Goal: Task Accomplishment & Management: Use online tool/utility

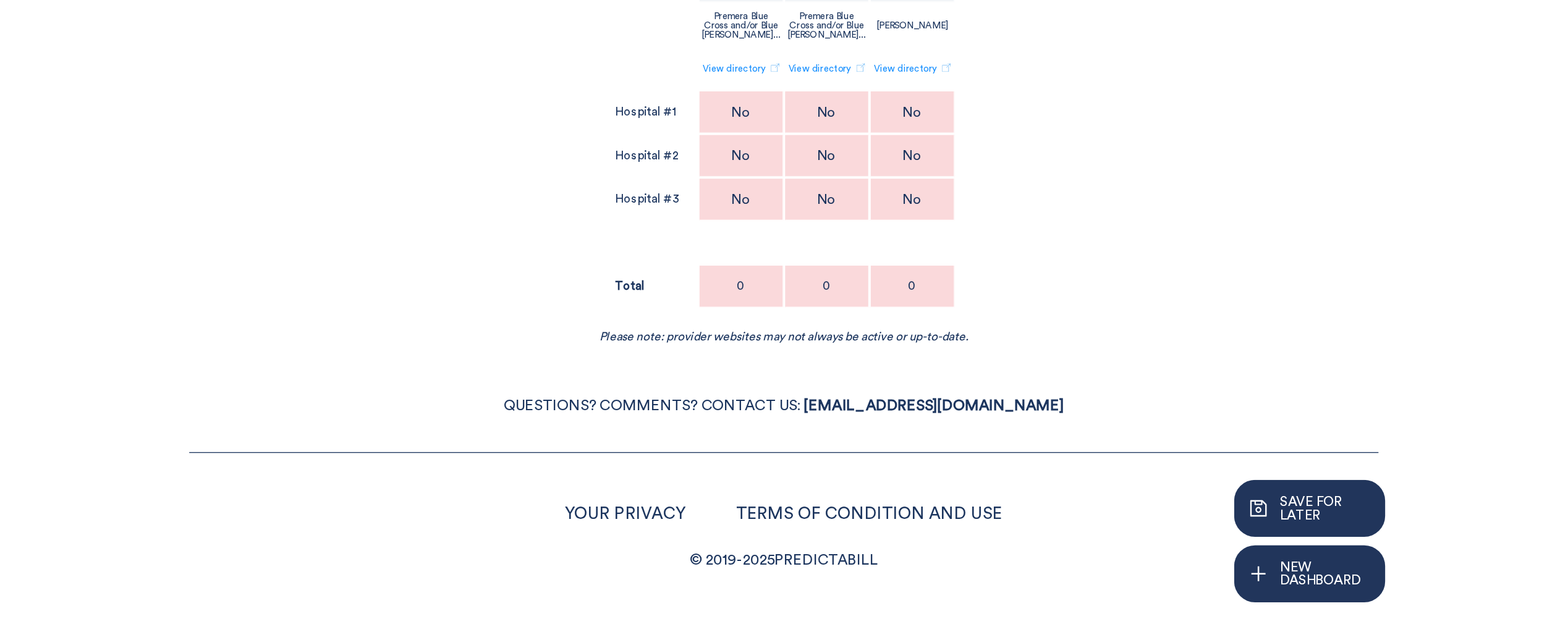
scroll to position [79, 0]
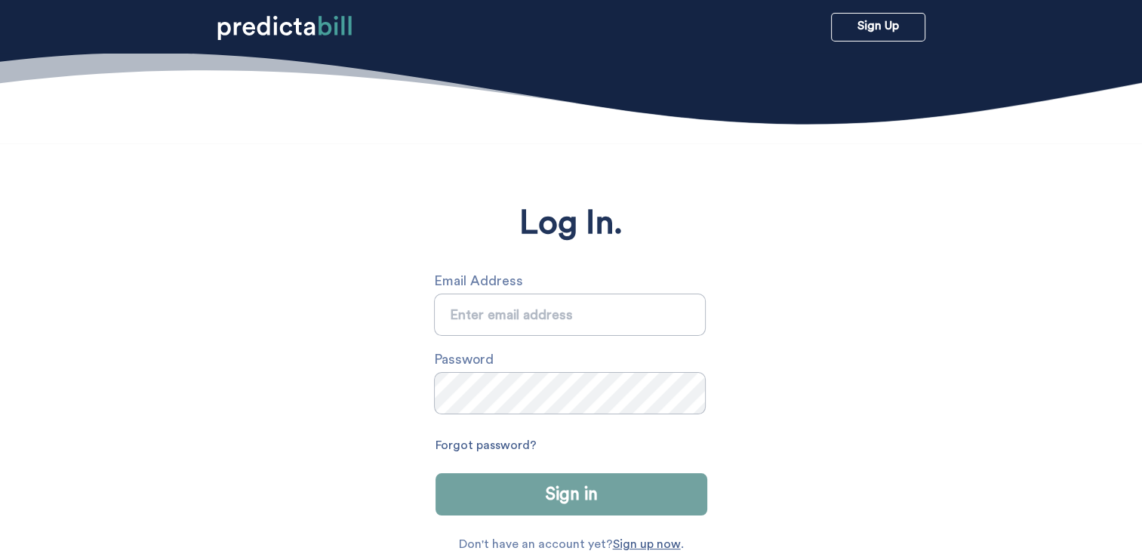
type input "[EMAIL_ADDRESS][DOMAIN_NAME]"
click at [509, 483] on button "Sign in" at bounding box center [571, 494] width 272 height 42
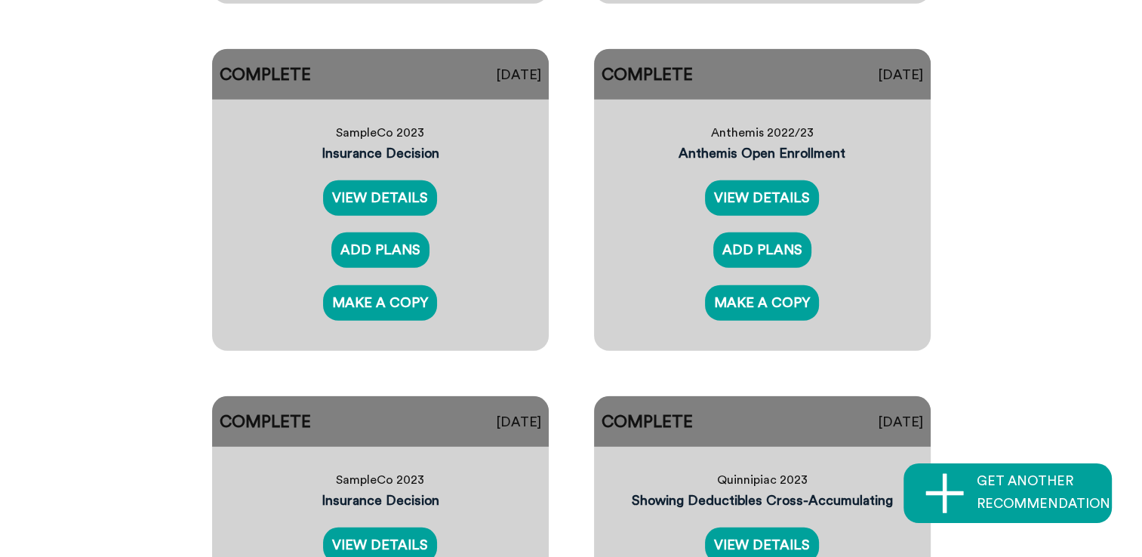
scroll to position [4075, 0]
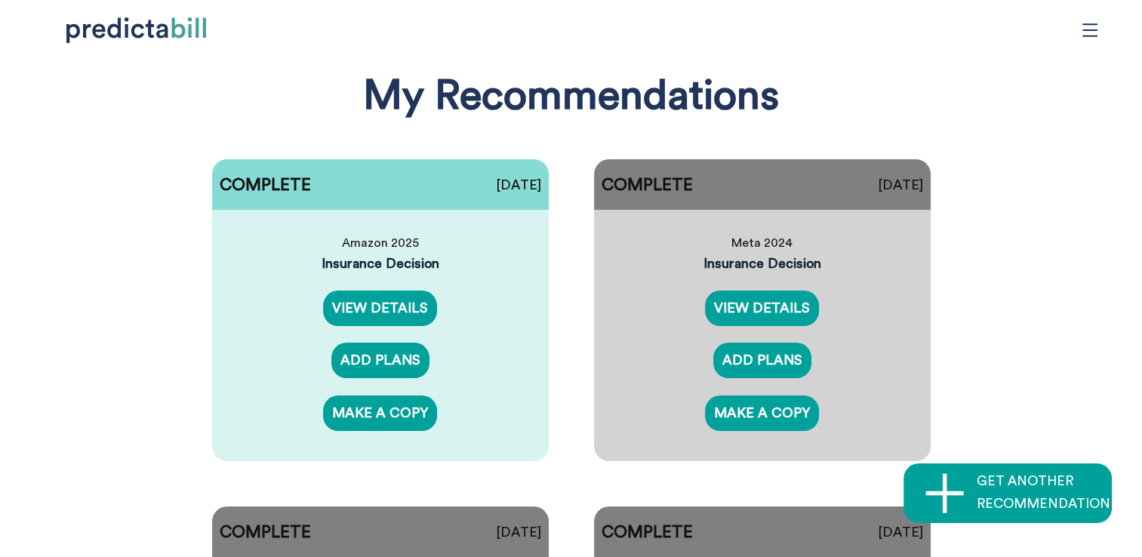
click at [1082, 26] on icon "menu" at bounding box center [1089, 30] width 17 height 17
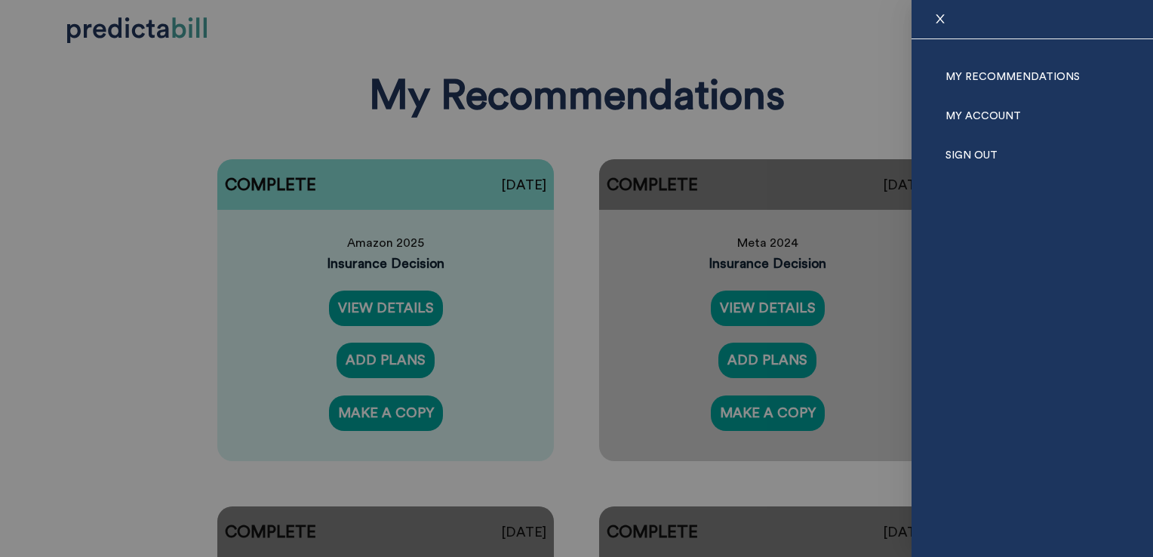
click at [122, 134] on div at bounding box center [576, 278] width 1153 height 557
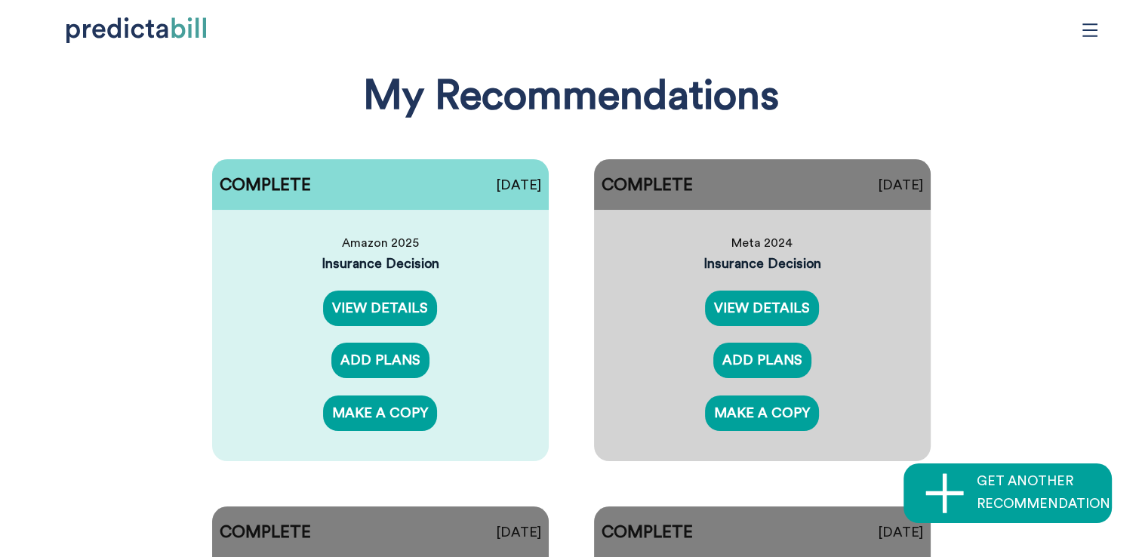
click at [1087, 29] on icon "menu" at bounding box center [1089, 30] width 17 height 17
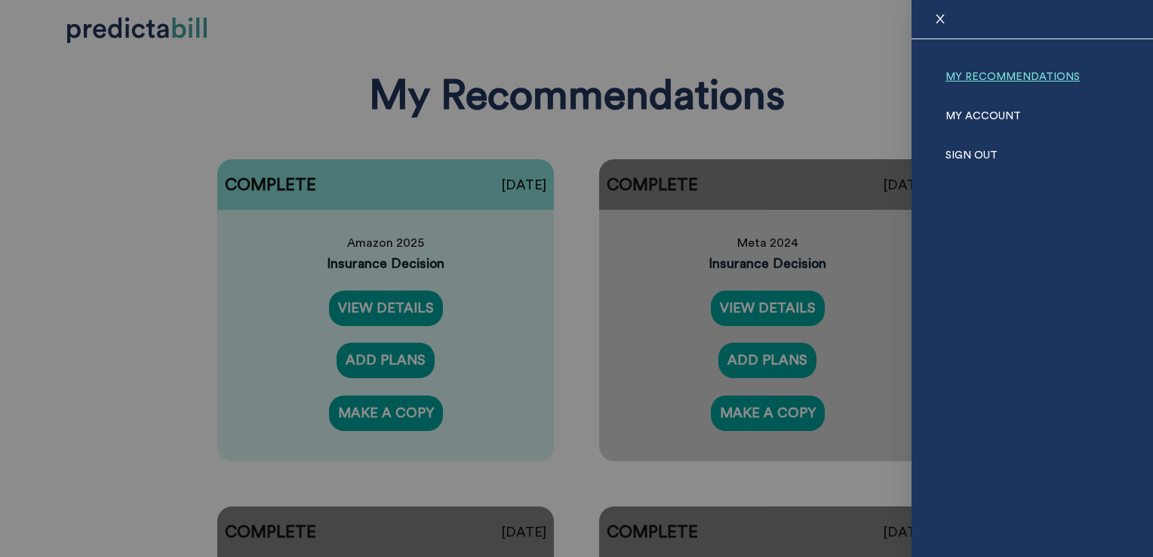
click at [1030, 74] on link "My Recommendations" at bounding box center [1012, 76] width 134 height 39
click at [141, 219] on div at bounding box center [576, 278] width 1153 height 557
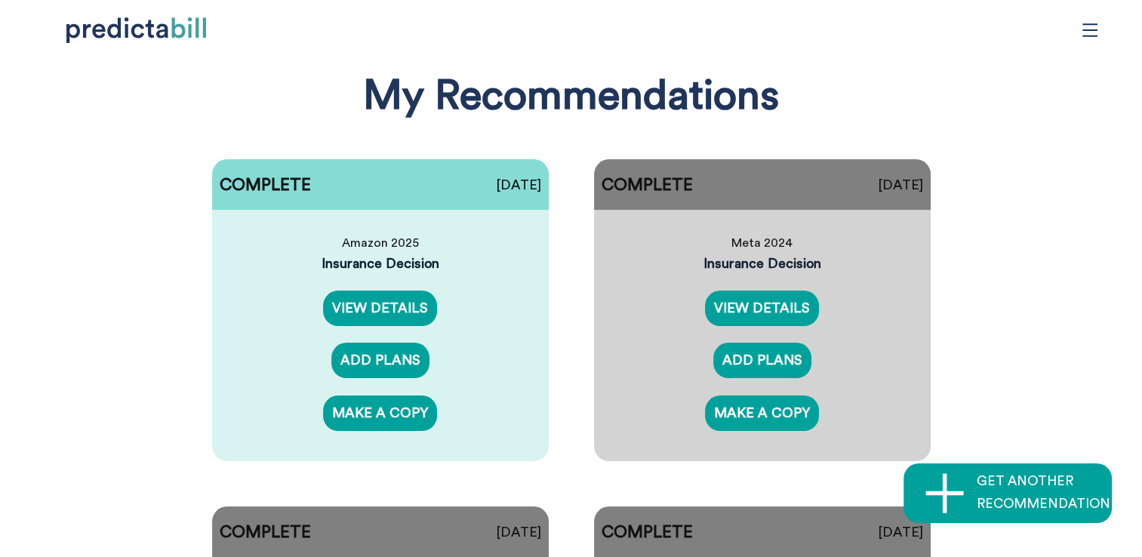
click at [1093, 36] on icon "menu" at bounding box center [1089, 30] width 17 height 17
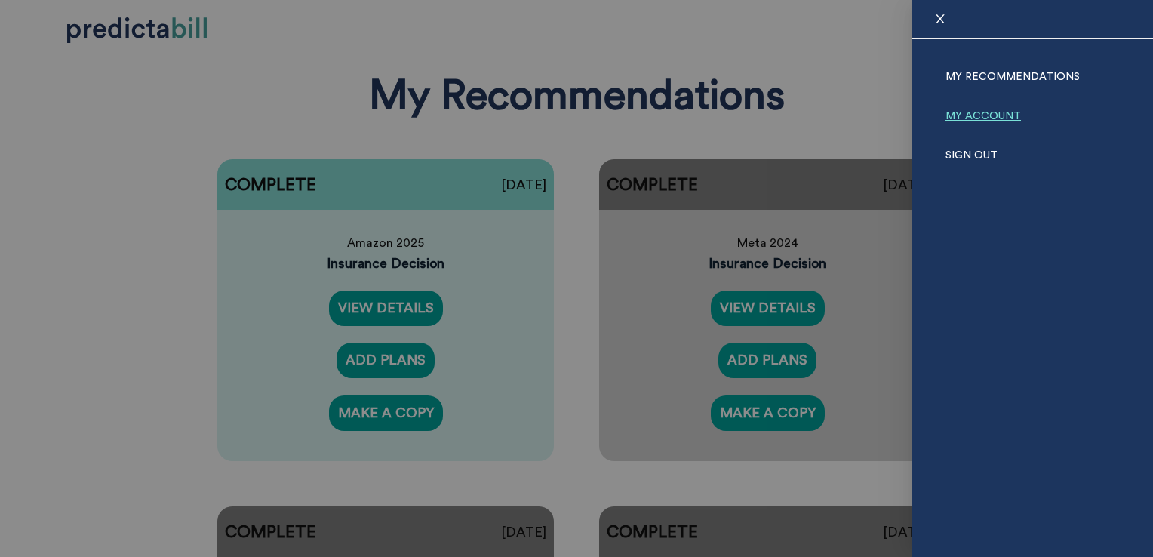
click at [996, 109] on link "My Account" at bounding box center [982, 116] width 75 height 39
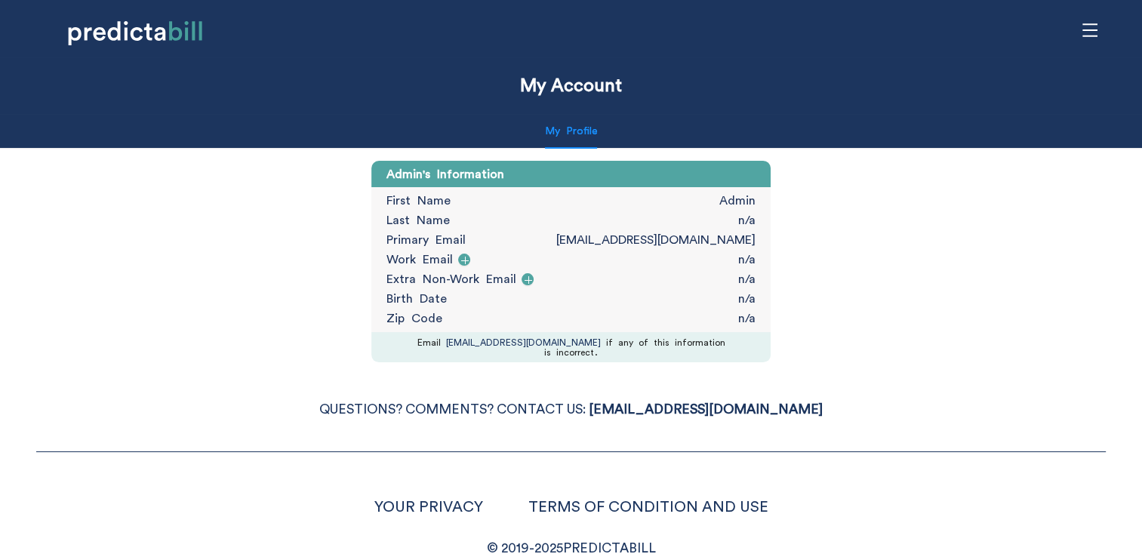
click at [1084, 26] on icon "menu" at bounding box center [1089, 30] width 17 height 17
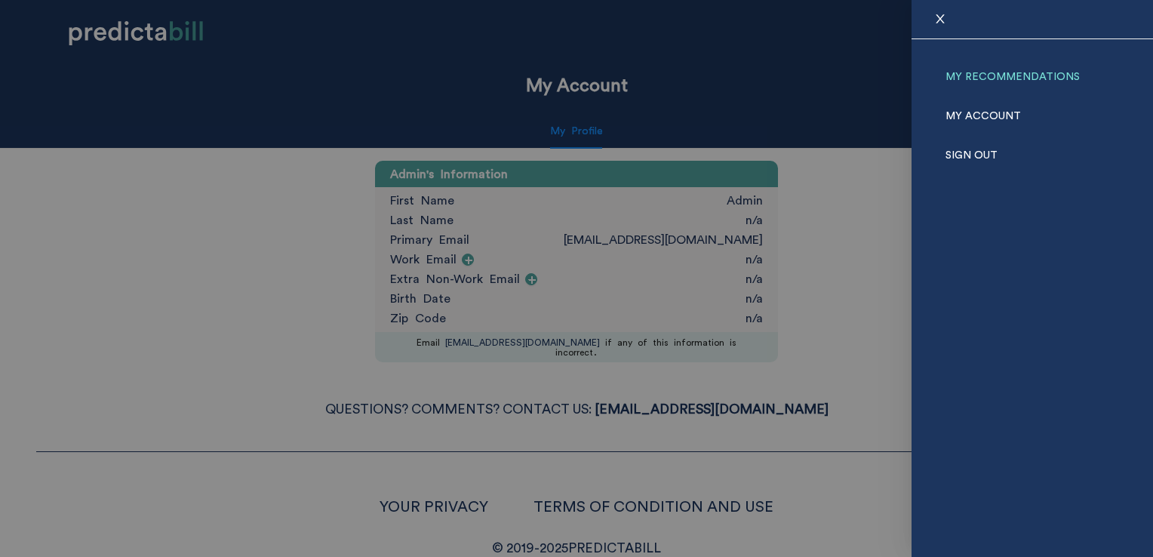
click at [1028, 73] on link "My Recommendations" at bounding box center [1012, 76] width 134 height 39
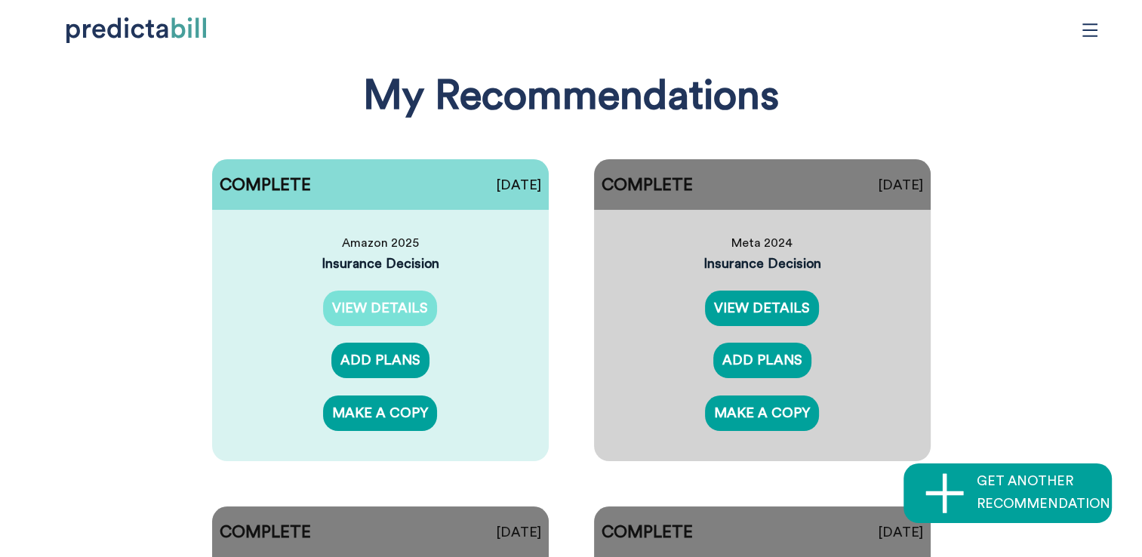
click at [389, 299] on link "VIEW DETAILS" at bounding box center [380, 308] width 114 height 35
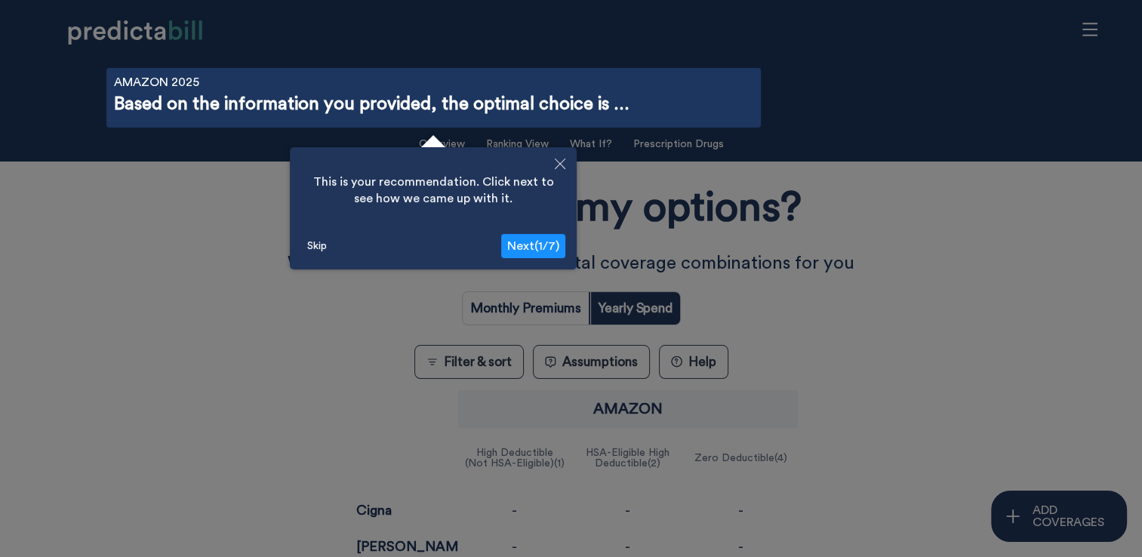
scroll to position [54, 0]
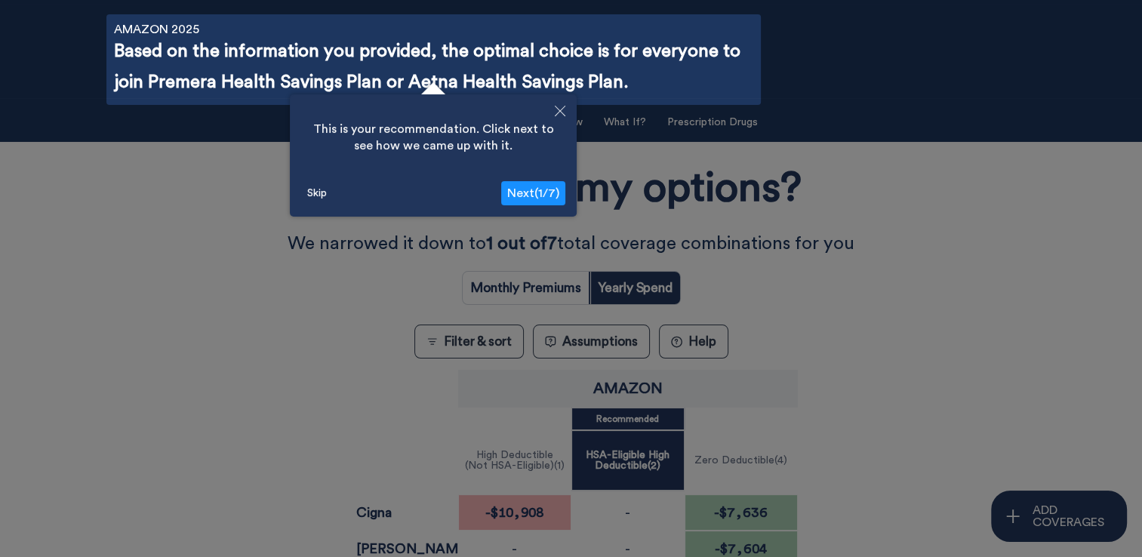
click at [559, 110] on icon "Close" at bounding box center [560, 111] width 11 height 11
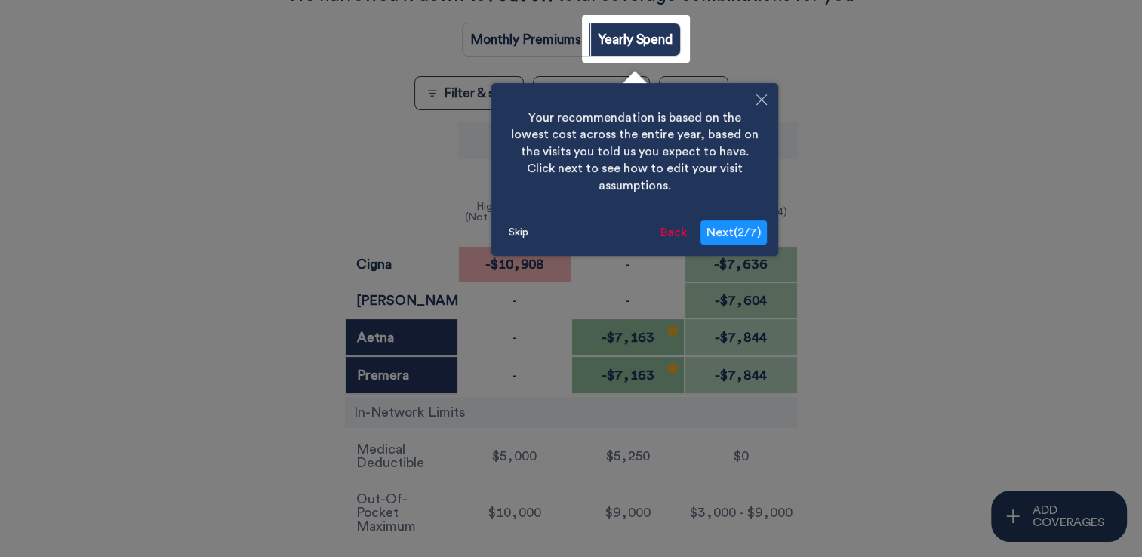
click at [762, 99] on icon "Close" at bounding box center [761, 99] width 11 height 11
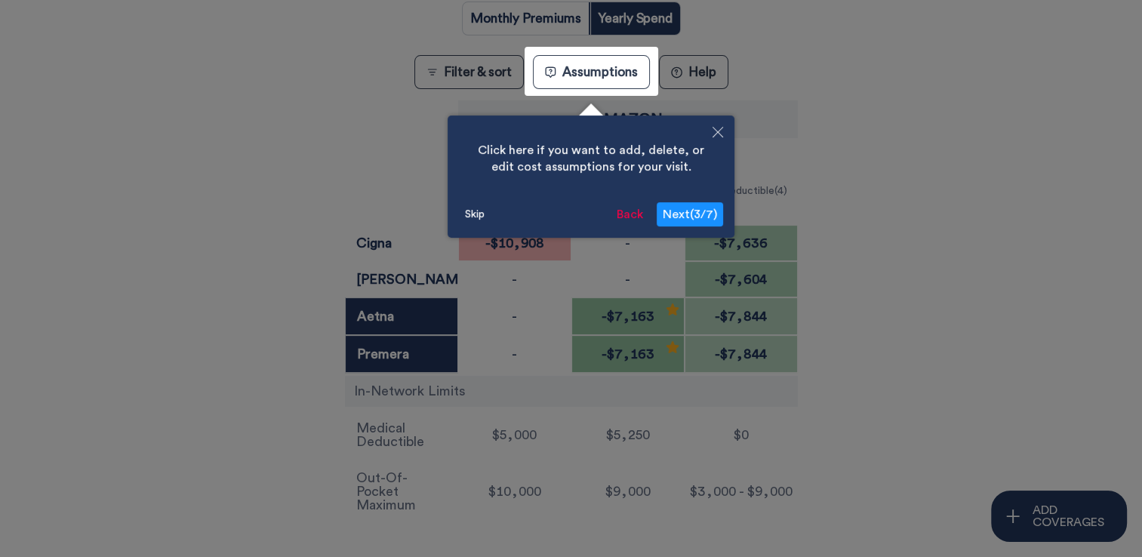
scroll to position [355, 0]
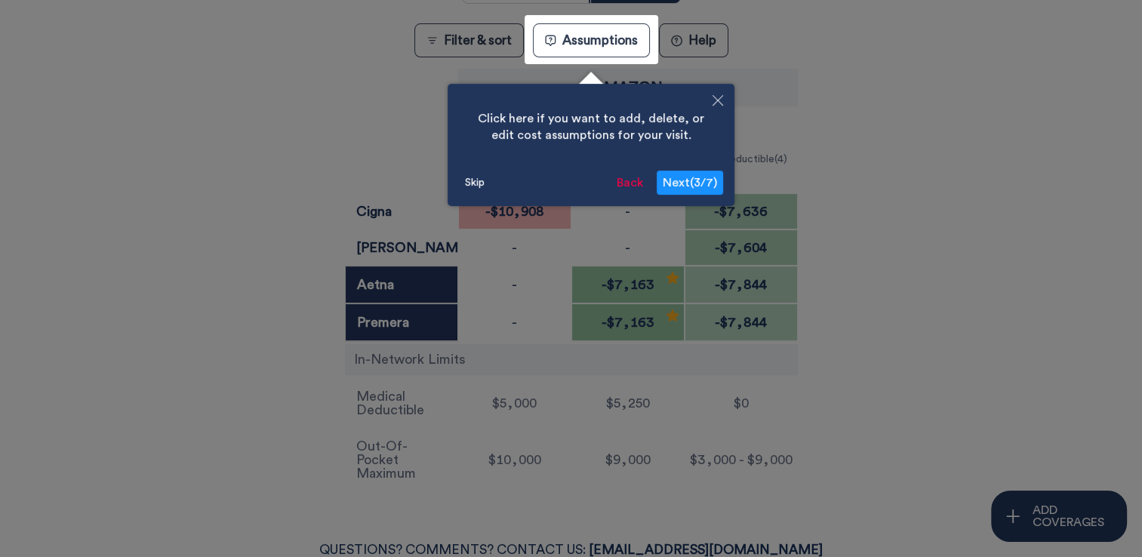
click at [468, 179] on button "Skip" at bounding box center [475, 182] width 32 height 23
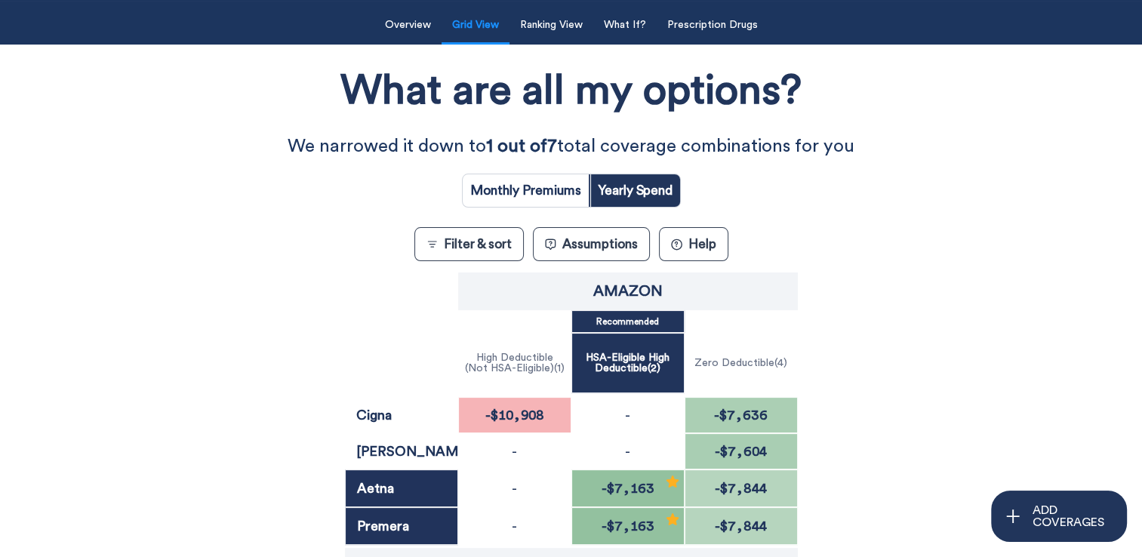
scroll to position [75, 0]
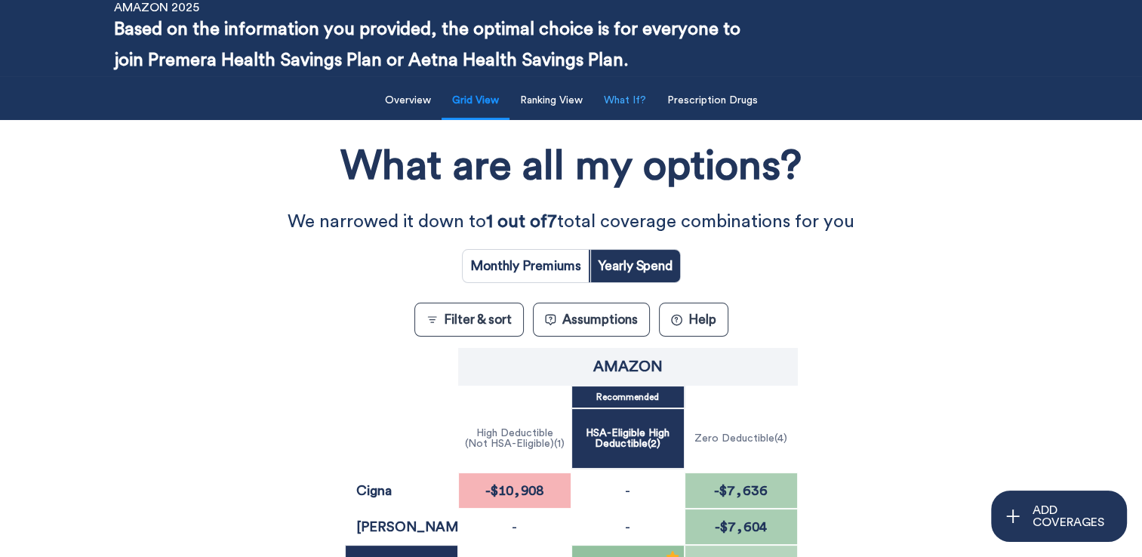
click at [635, 98] on button "What If?" at bounding box center [625, 100] width 60 height 31
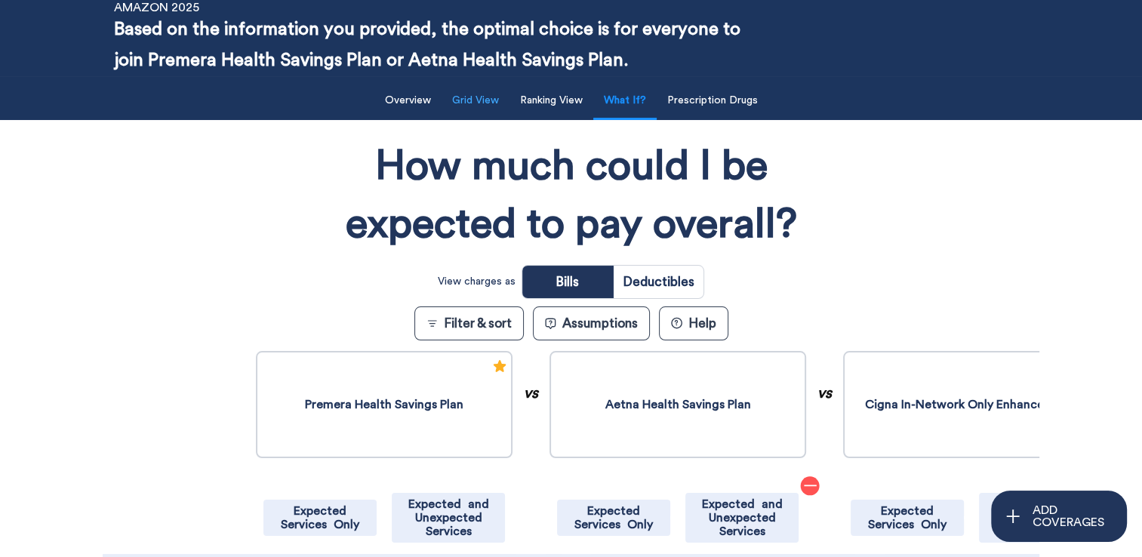
click at [462, 103] on button "Grid View" at bounding box center [475, 100] width 65 height 31
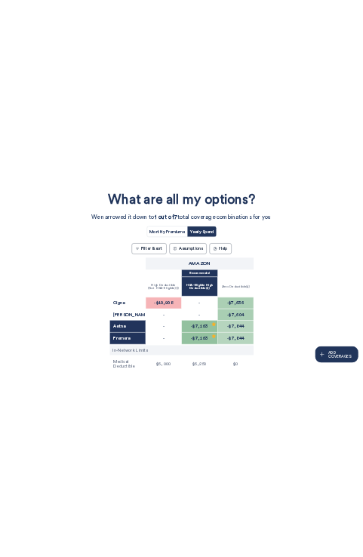
scroll to position [302, 0]
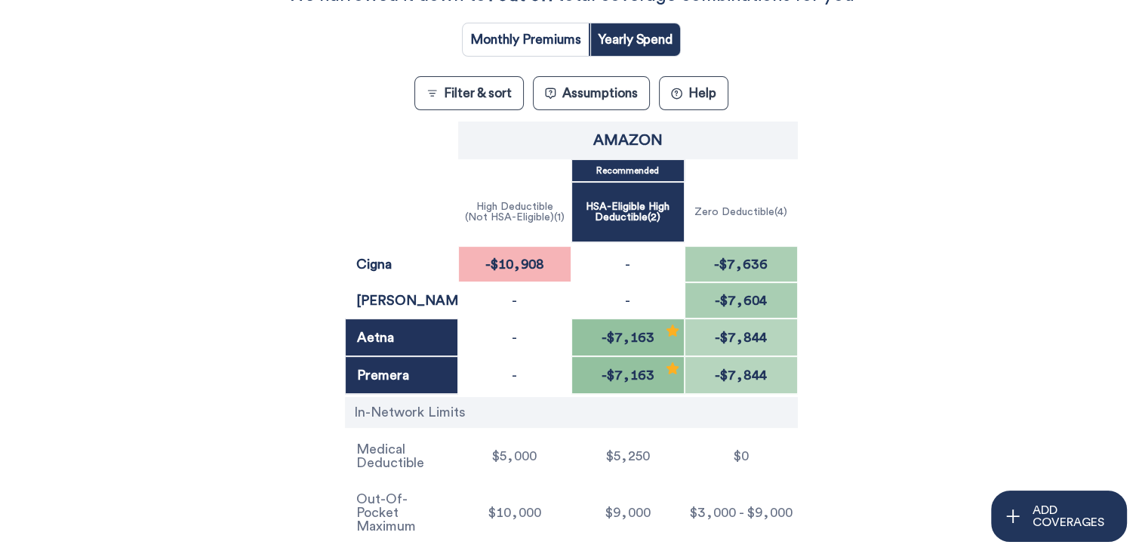
drag, startPoint x: 264, startPoint y: 263, endPoint x: 211, endPoint y: 272, distance: 53.6
click at [211, 272] on div "What are all my options? We narrowed it down to 1 out of 7 total coverage combi…" at bounding box center [571, 224] width 1028 height 647
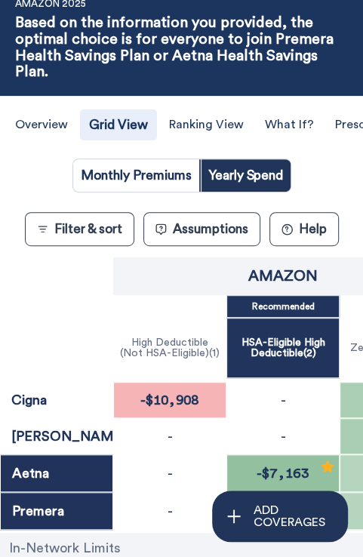
scroll to position [151, 0]
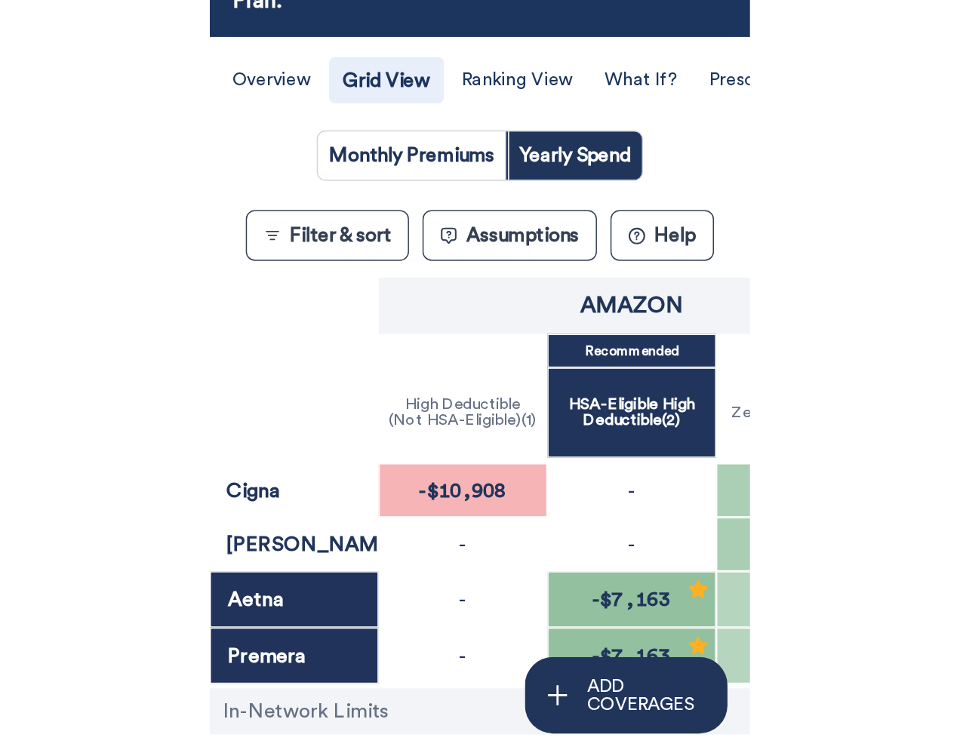
scroll to position [150, 0]
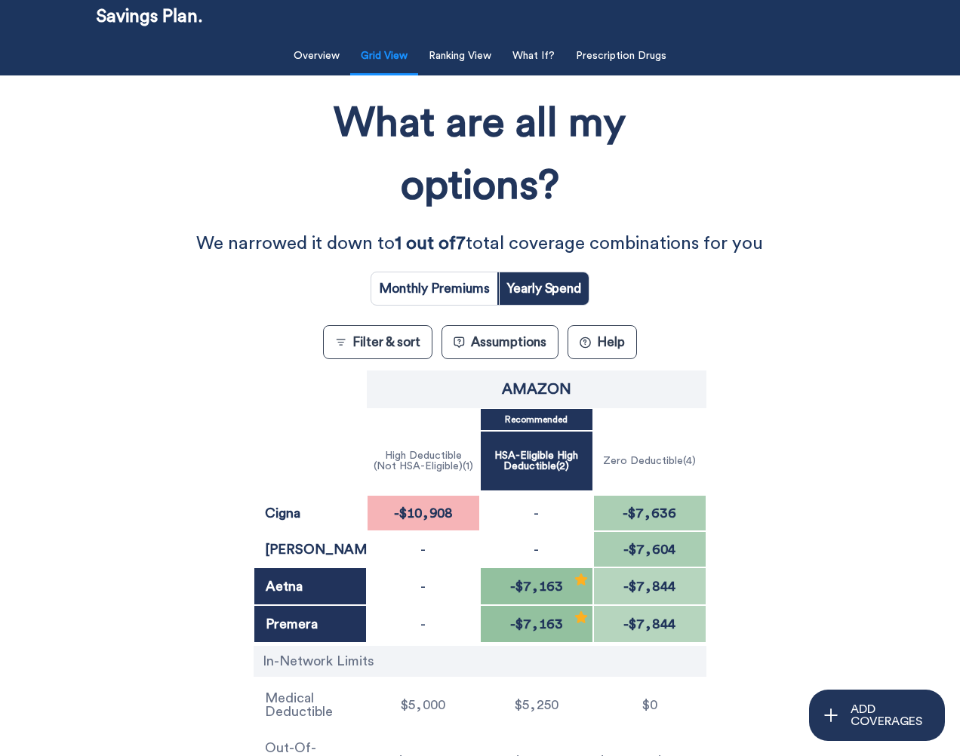
click at [374, 340] on button "Filter & sort" at bounding box center [377, 342] width 109 height 34
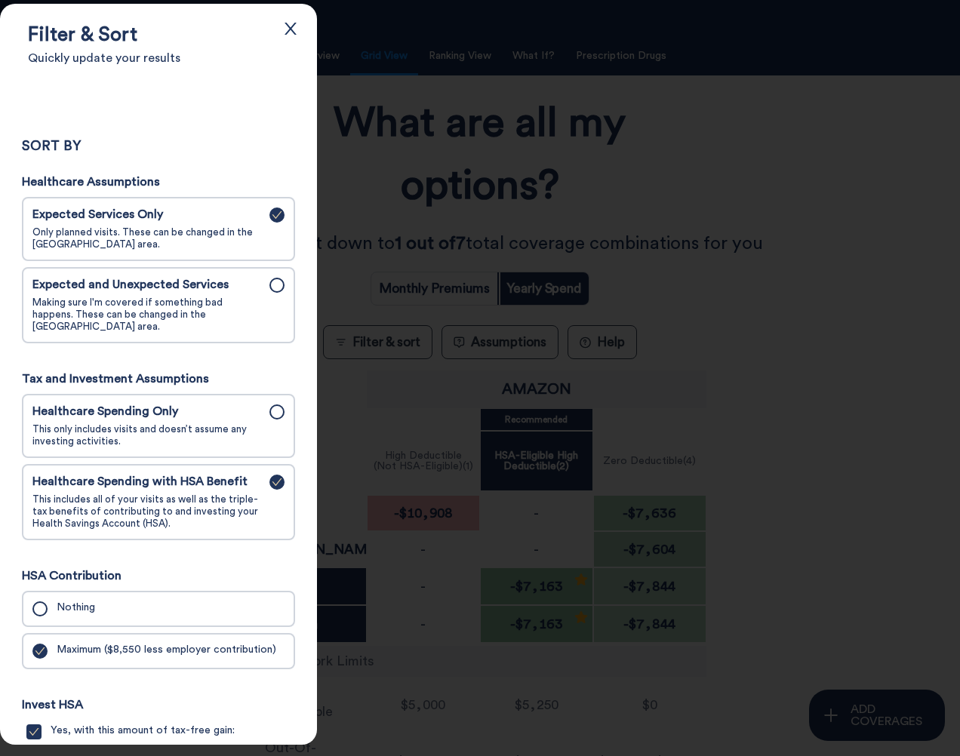
click at [374, 340] on div at bounding box center [480, 378] width 960 height 756
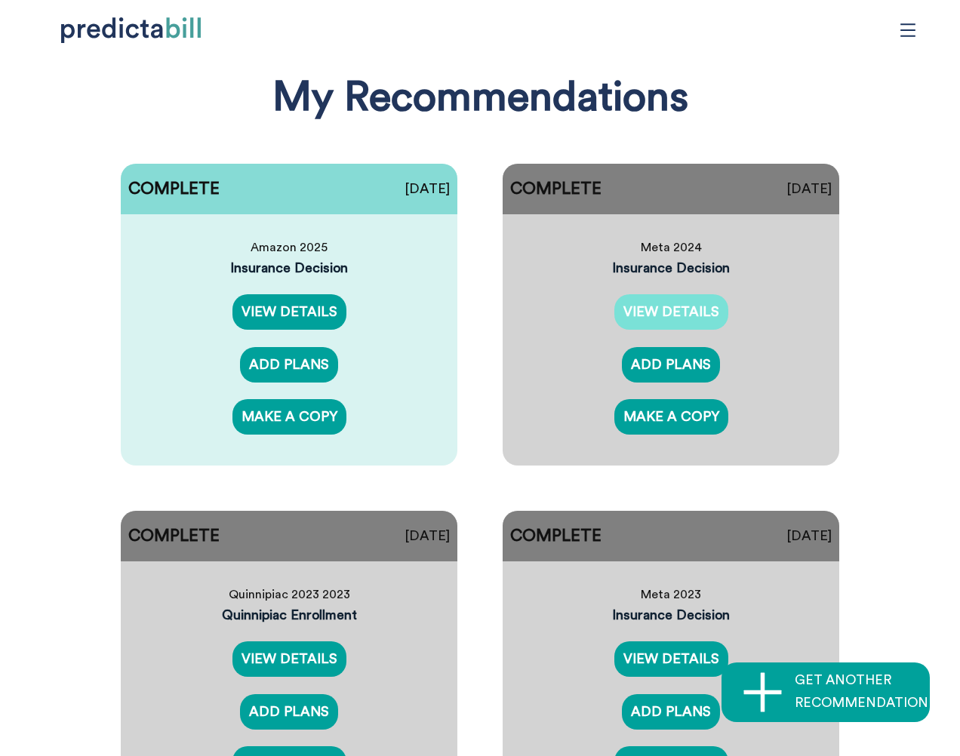
click at [374, 308] on link "VIEW DETAILS" at bounding box center [671, 311] width 114 height 35
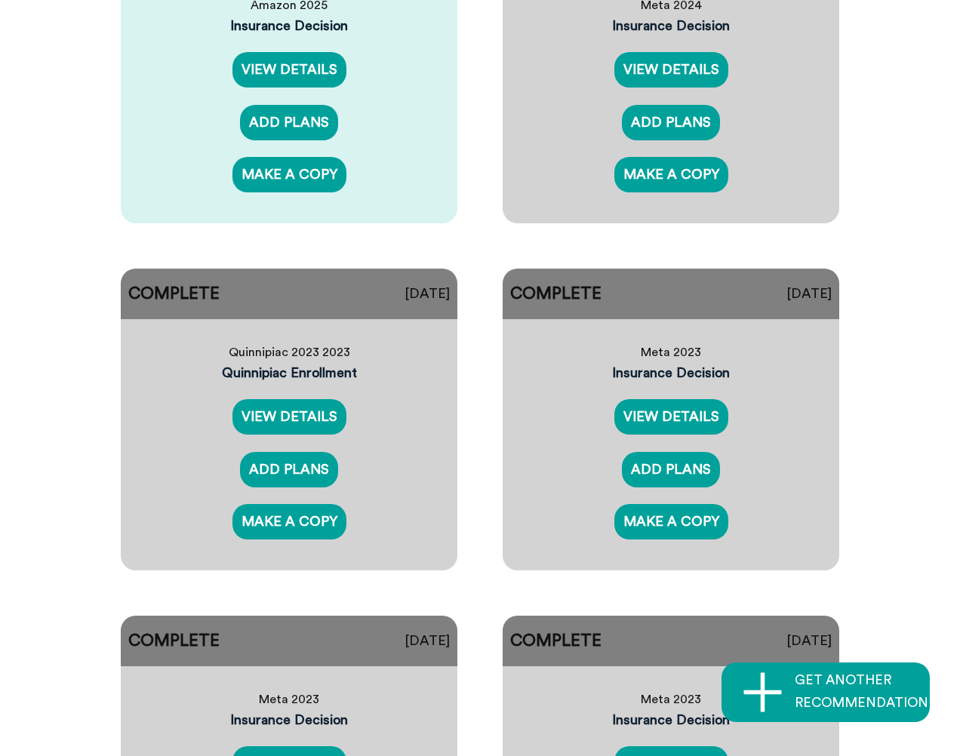
scroll to position [377, 0]
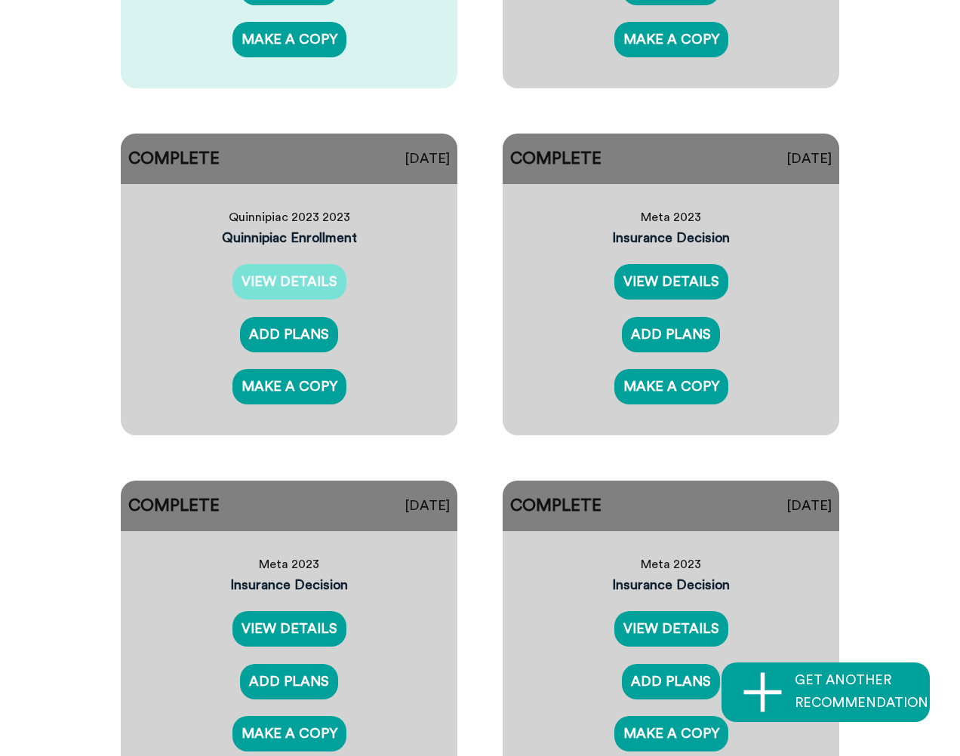
click at [313, 284] on link "VIEW DETAILS" at bounding box center [289, 281] width 114 height 35
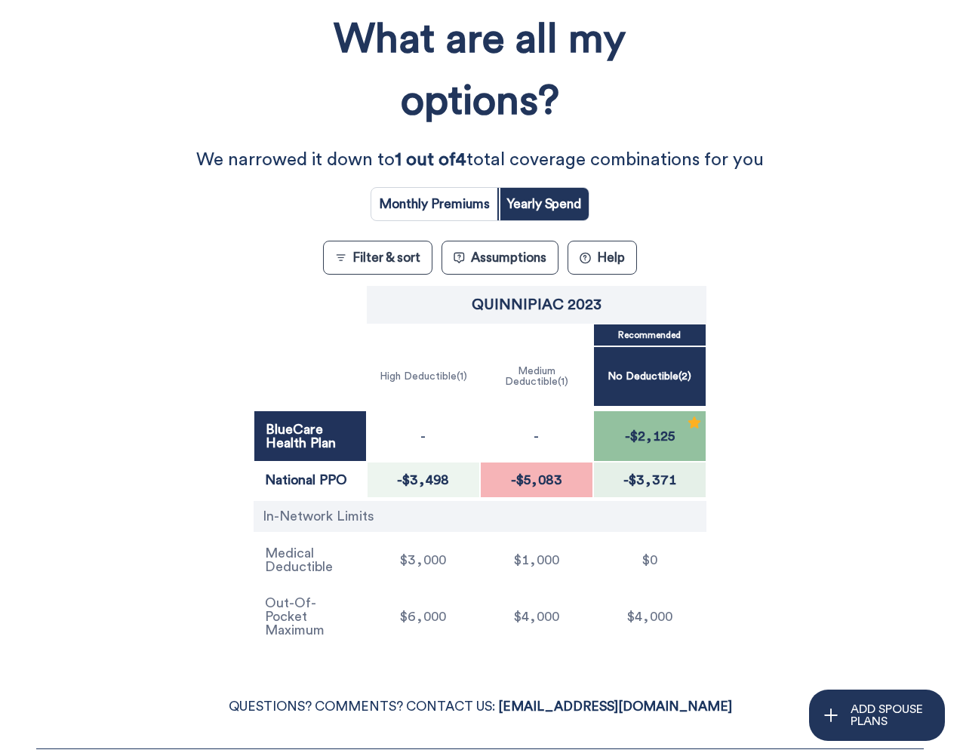
scroll to position [226, 0]
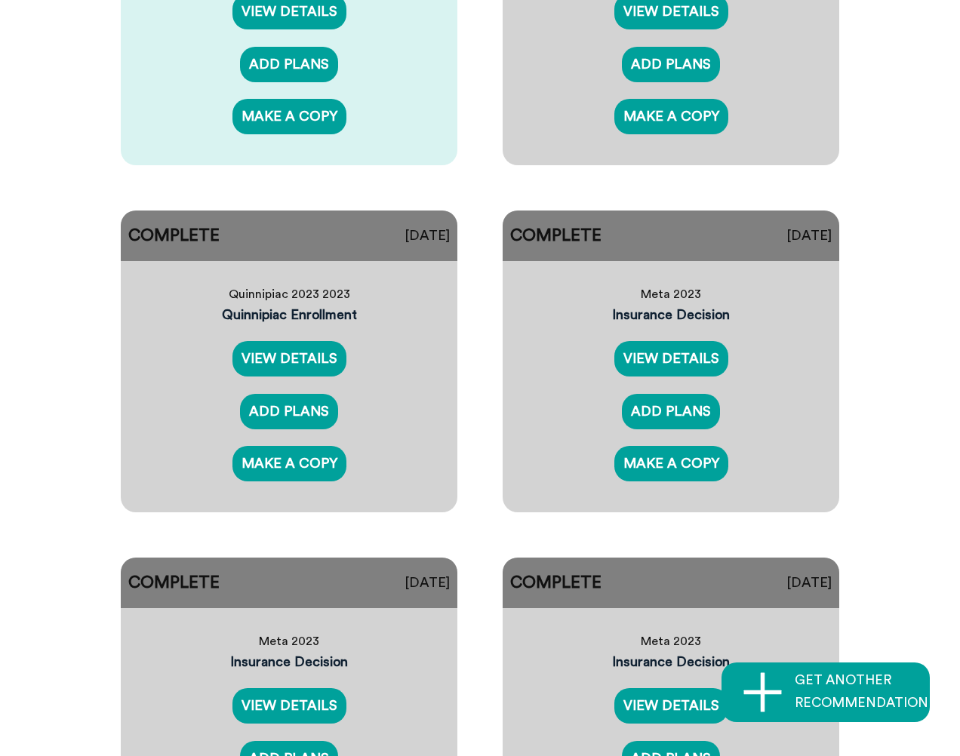
scroll to position [302, 0]
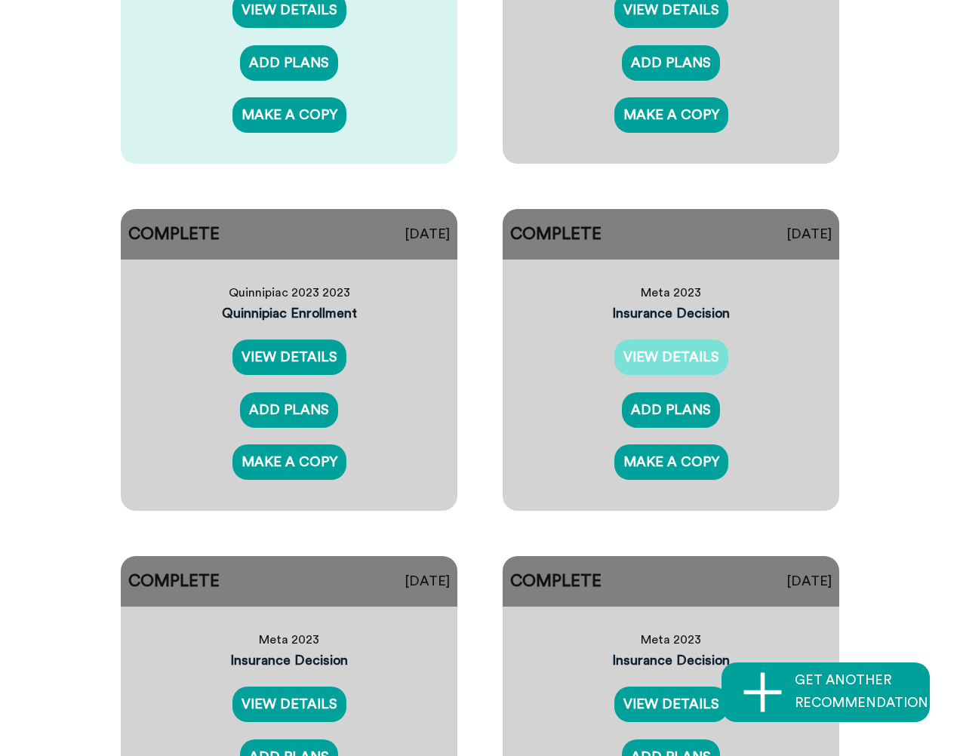
click at [374, 361] on link "VIEW DETAILS" at bounding box center [671, 357] width 114 height 35
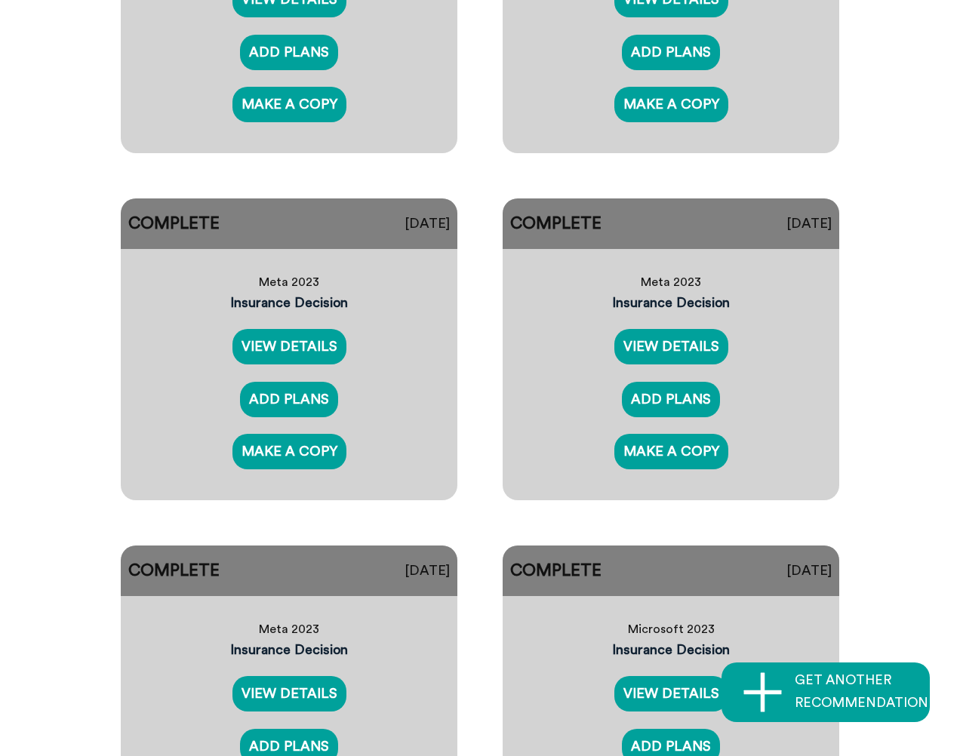
scroll to position [679, 0]
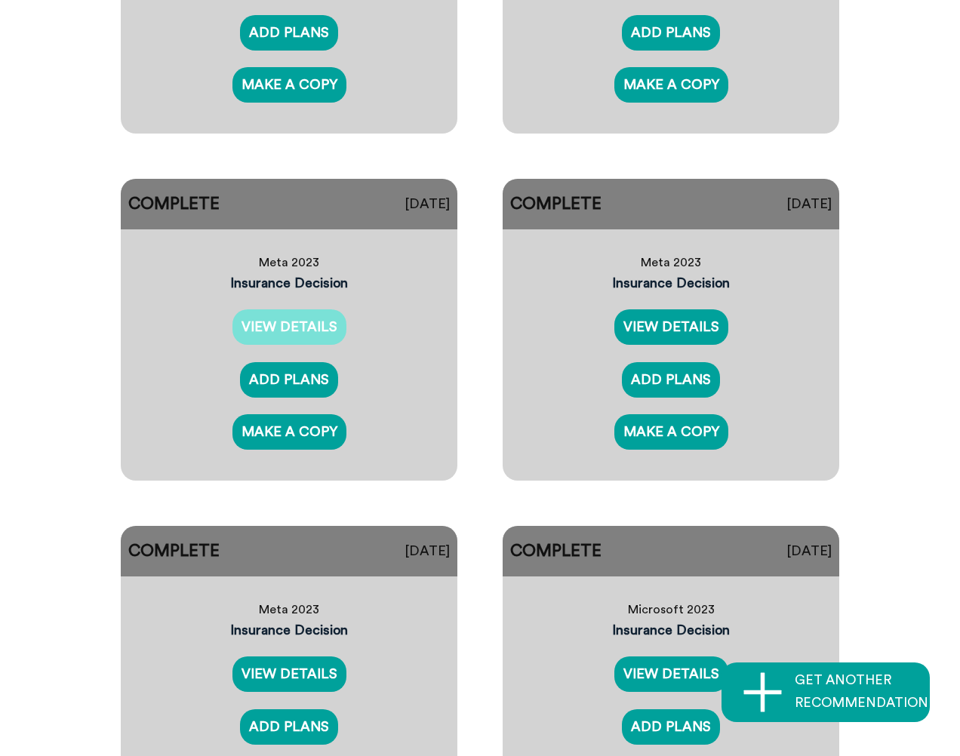
click at [303, 324] on link "VIEW DETAILS" at bounding box center [289, 326] width 114 height 35
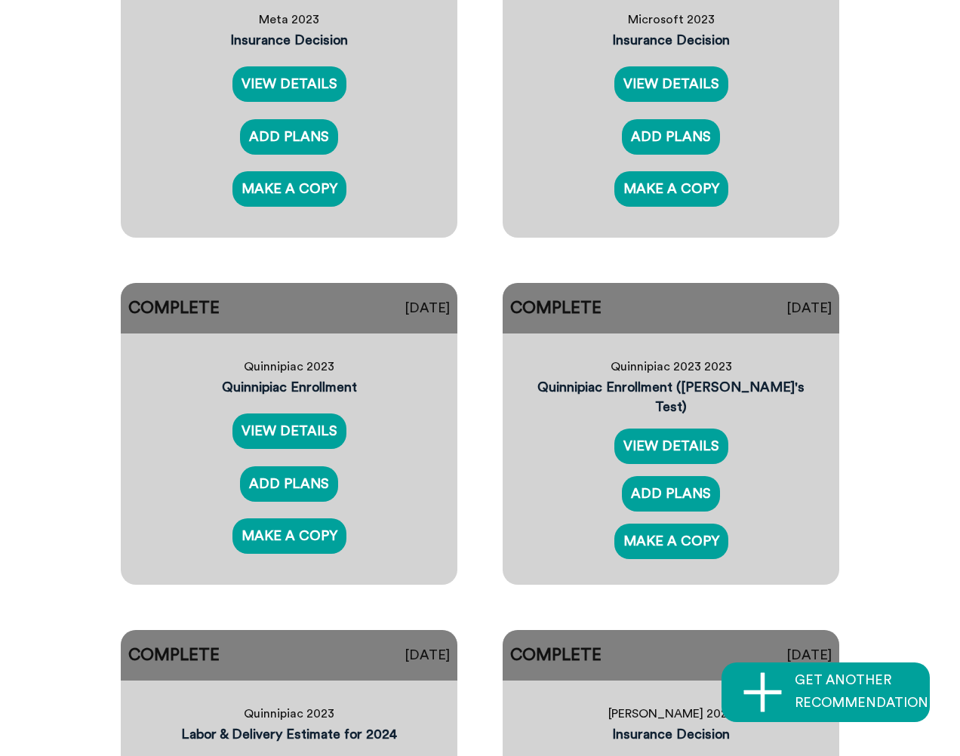
scroll to position [1434, 0]
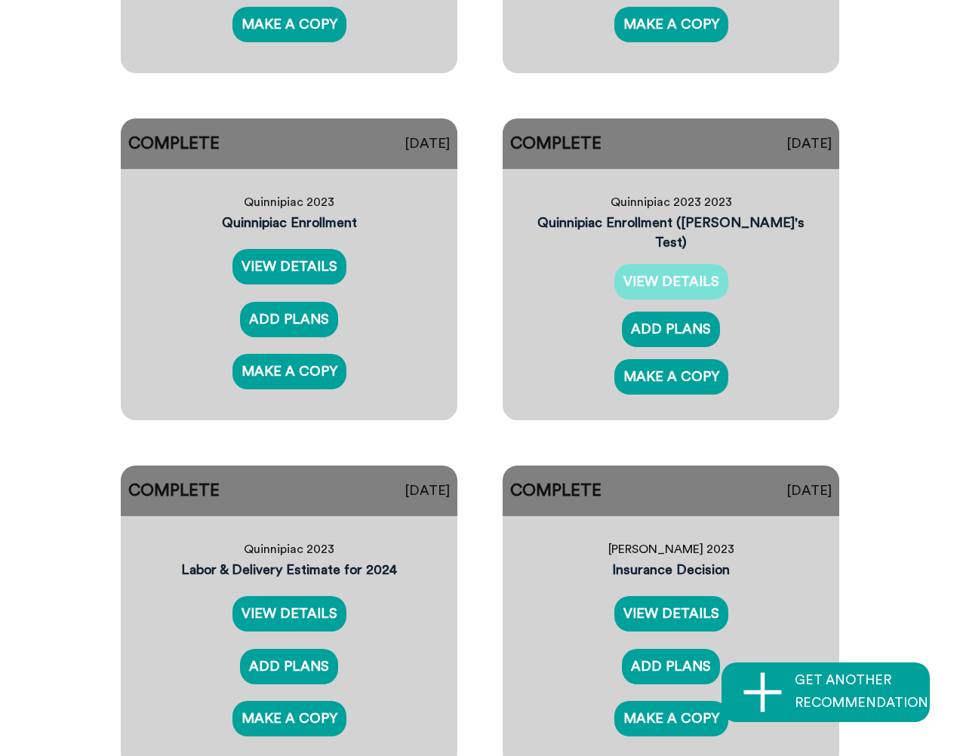
click at [374, 275] on link "VIEW DETAILS" at bounding box center [671, 281] width 114 height 35
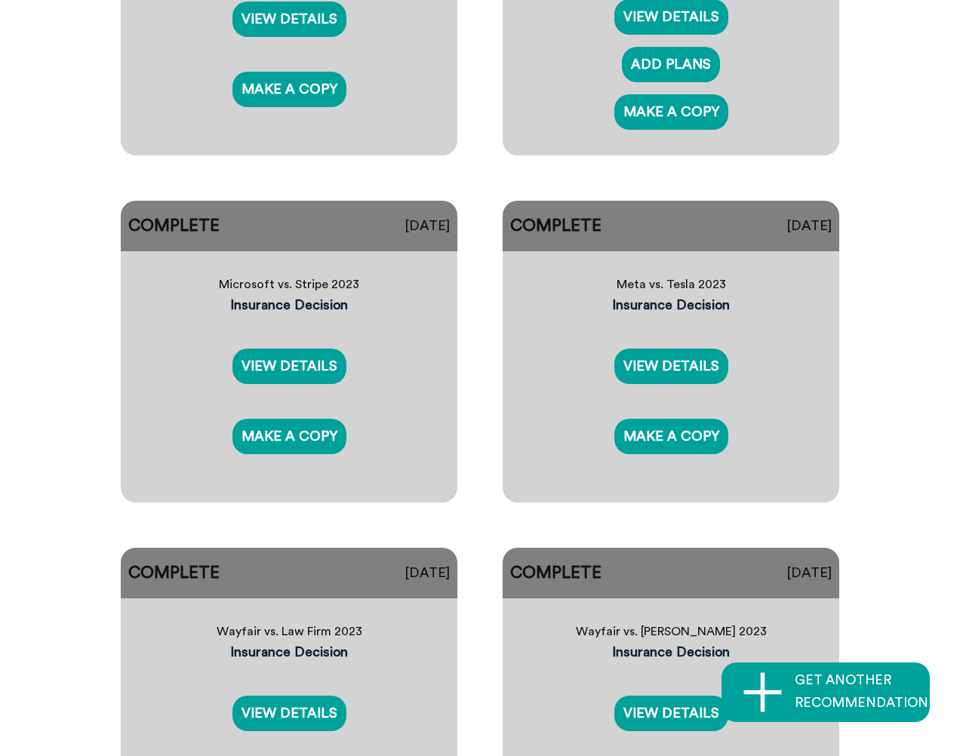
scroll to position [3245, 0]
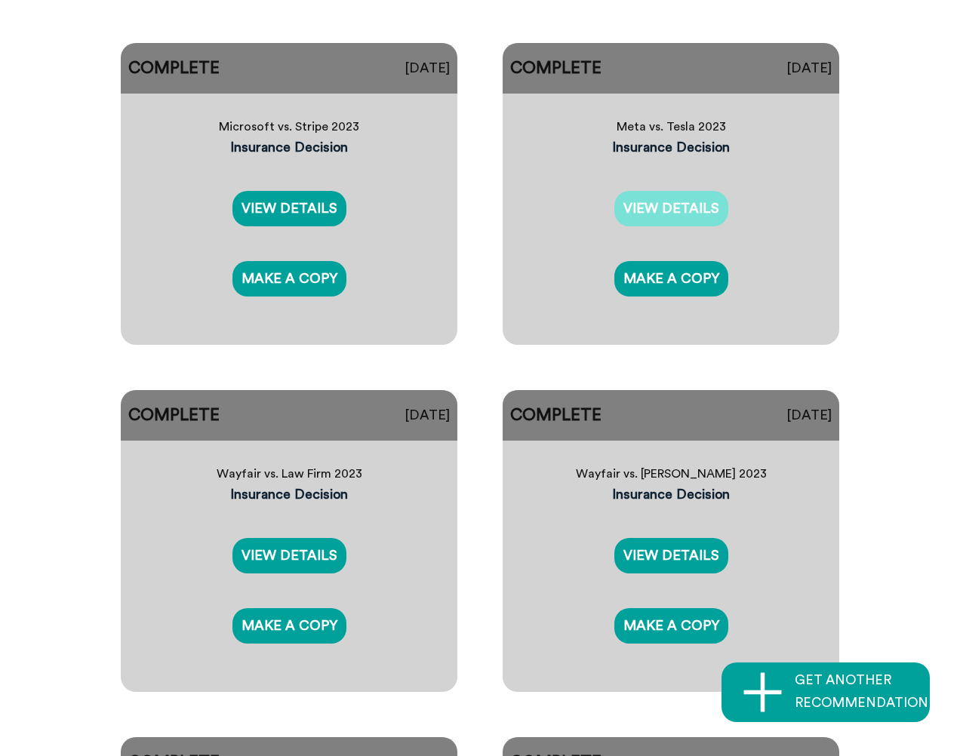
click at [374, 217] on link "VIEW DETAILS" at bounding box center [671, 208] width 114 height 35
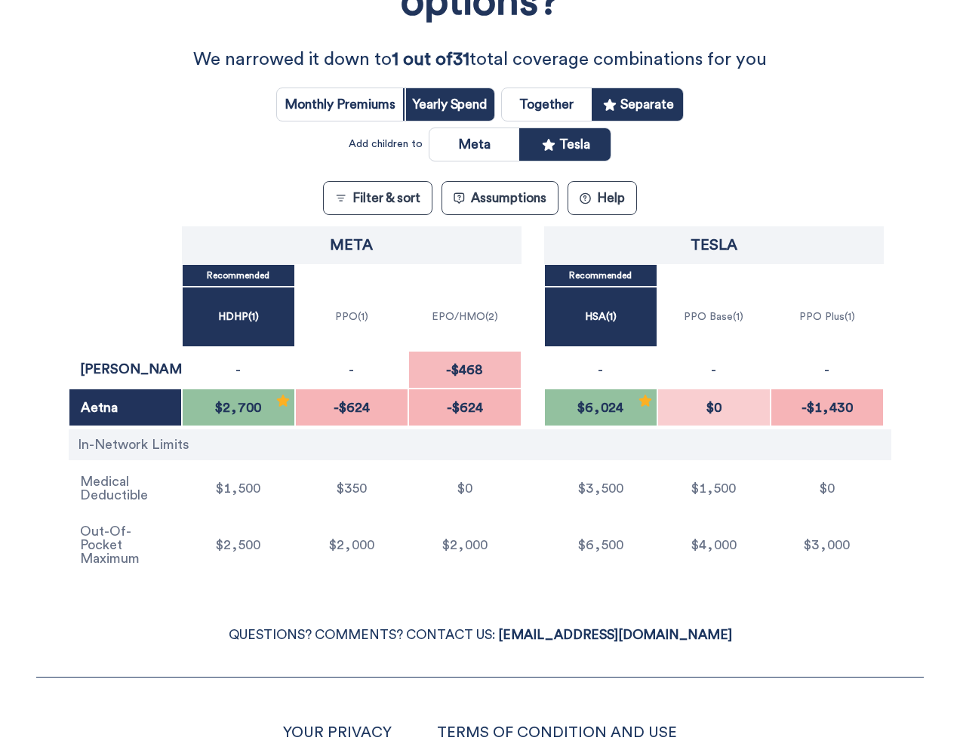
scroll to position [377, 0]
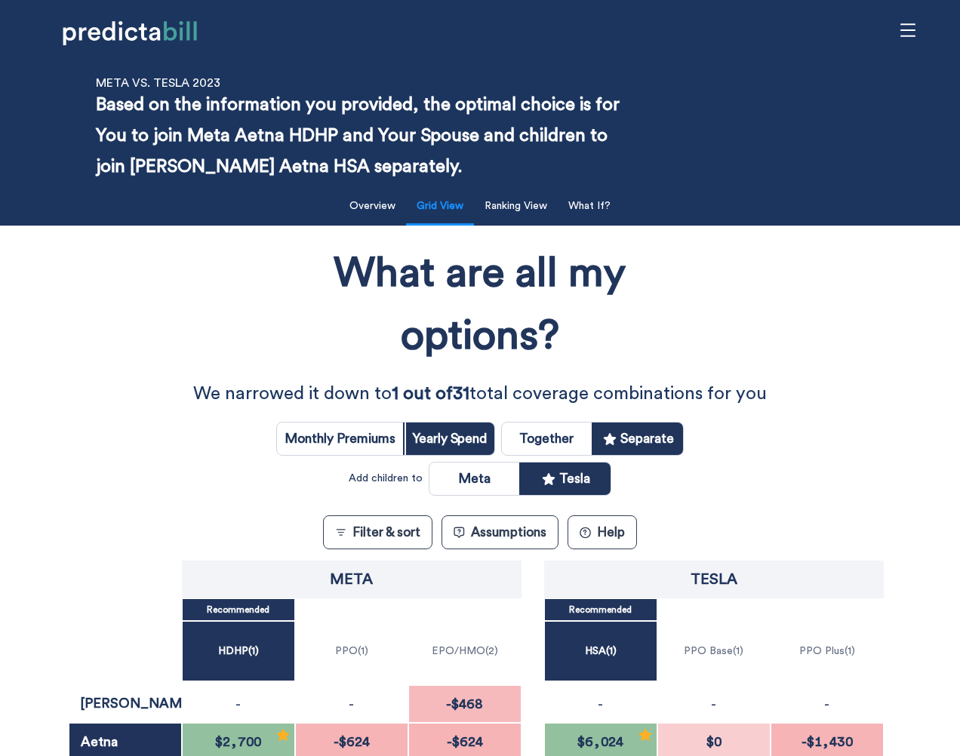
scroll to position [377, 0]
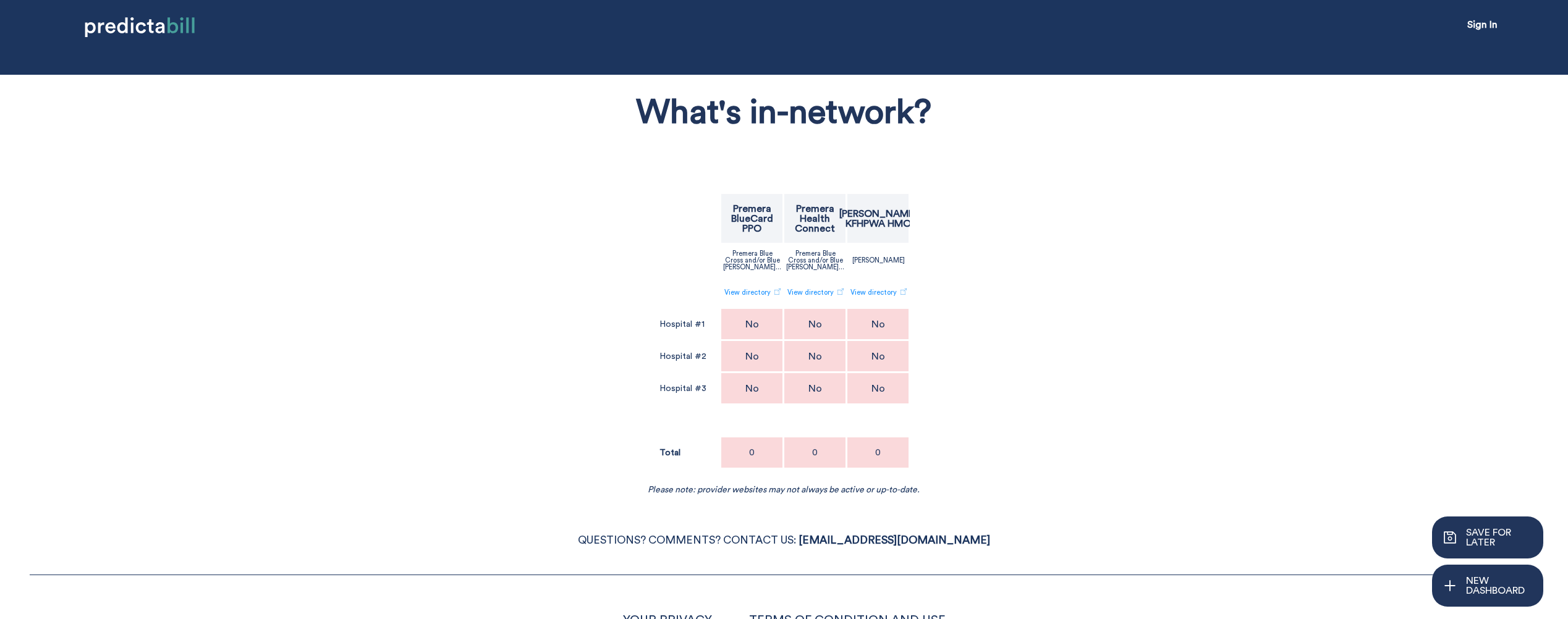
scroll to position [79, 0]
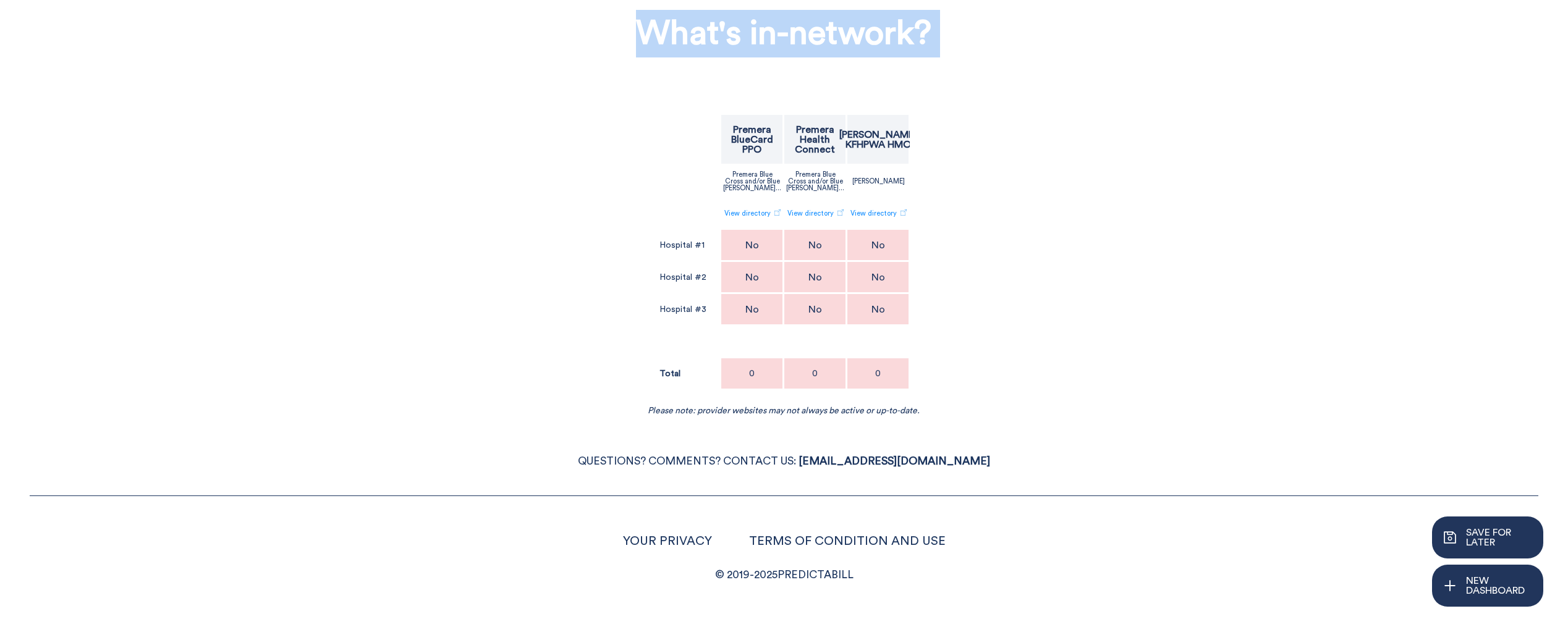
drag, startPoint x: 581, startPoint y: 79, endPoint x: 1002, endPoint y: 278, distance: 465.7
click at [1002, 278] on div "What's in-network? Premera BlueCard PPO Premera Health Connect Kaiser KFHPWA HM…" at bounding box center [783, 209] width 1285 height 414
